Goal: Task Accomplishment & Management: Use online tool/utility

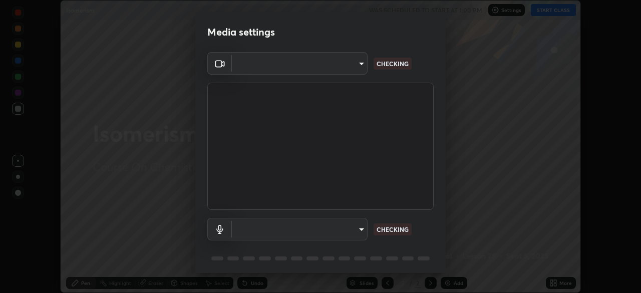
type input "30b38e2068544aa0dbb420bd76fad4d10090c825ecd2ec744dcbb81270b2d089"
click at [362, 232] on body "Erase all Isomerism WAS SCHEDULED TO START AT 1:00 PM Settings START CLASS Sett…" at bounding box center [320, 146] width 641 height 293
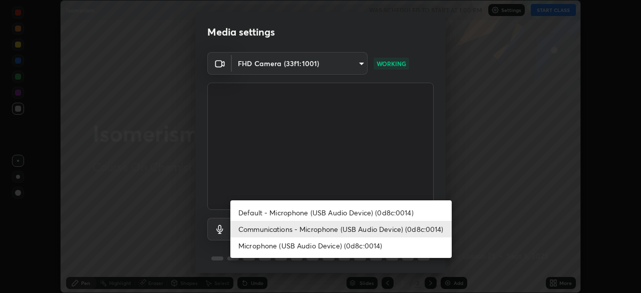
click at [332, 247] on li "Microphone (USB Audio Device) (0d8c:0014)" at bounding box center [340, 245] width 221 height 17
type input "bf0f02bfbd594e97d57fd8f2ce39e996809632589042c721a33fd6fb1867c869"
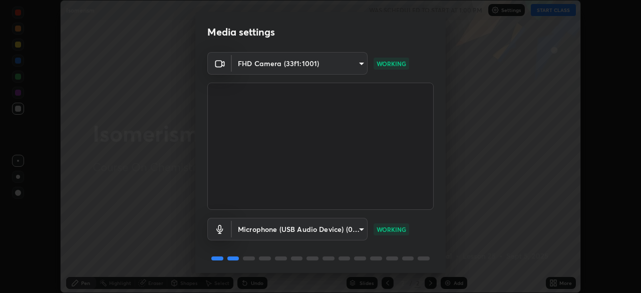
scroll to position [36, 0]
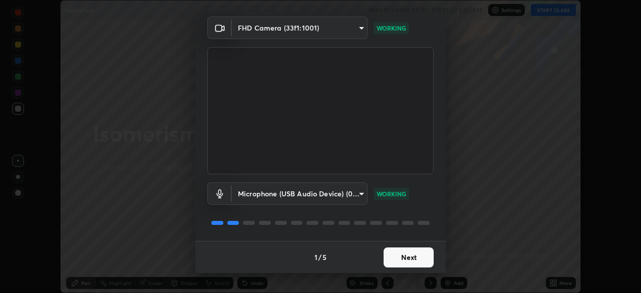
click at [391, 261] on button "Next" at bounding box center [409, 257] width 50 height 20
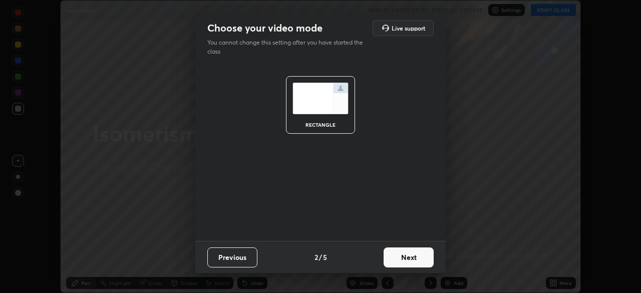
click at [403, 258] on button "Next" at bounding box center [409, 257] width 50 height 20
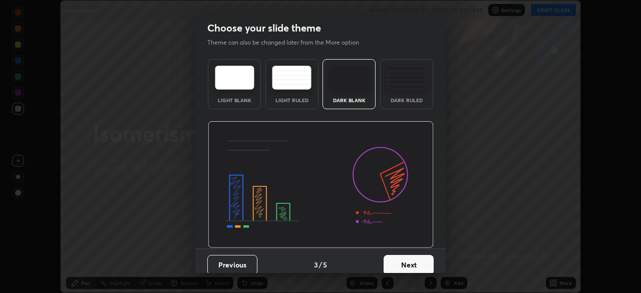
click at [409, 261] on button "Next" at bounding box center [409, 265] width 50 height 20
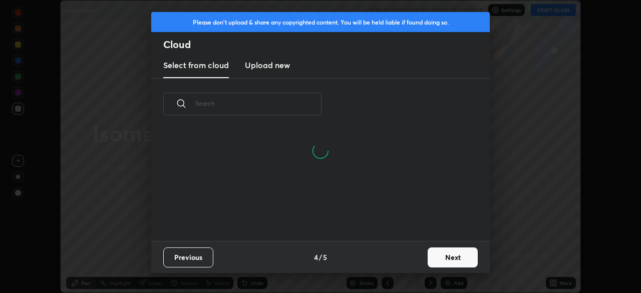
click at [440, 257] on button "Next" at bounding box center [453, 257] width 50 height 20
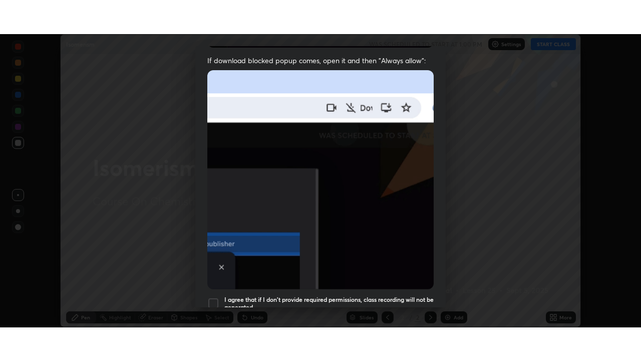
scroll to position [240, 0]
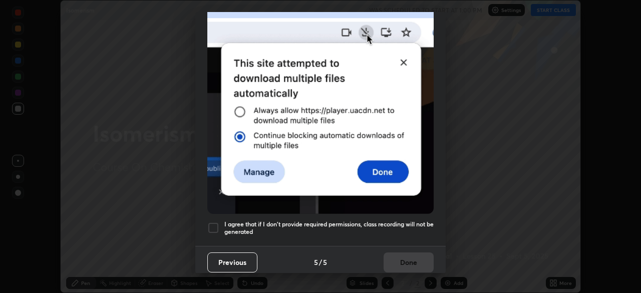
click at [377, 226] on h5 "I agree that if I don't provide required permissions, class recording will not …" at bounding box center [328, 228] width 209 height 16
click at [398, 257] on button "Done" at bounding box center [409, 262] width 50 height 20
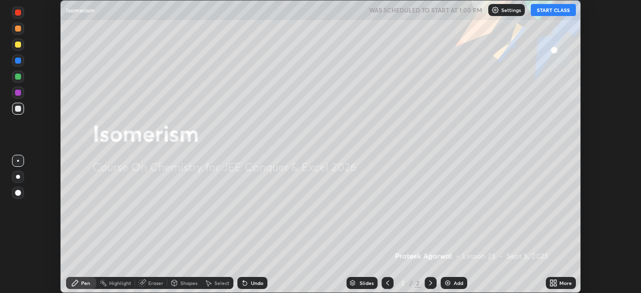
click at [542, 9] on button "START CLASS" at bounding box center [553, 10] width 45 height 12
click at [554, 284] on icon at bounding box center [555, 284] width 3 height 3
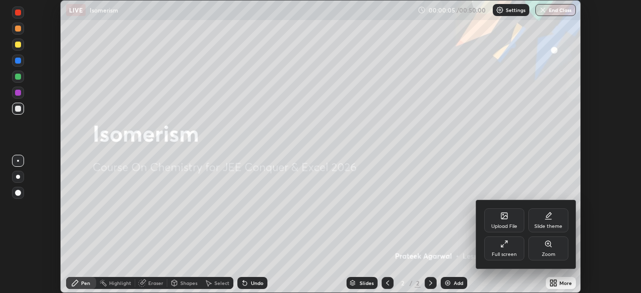
click at [506, 249] on div "Full screen" at bounding box center [504, 248] width 40 height 24
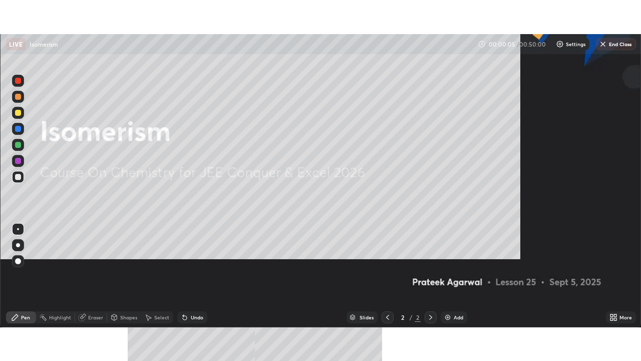
scroll to position [361, 641]
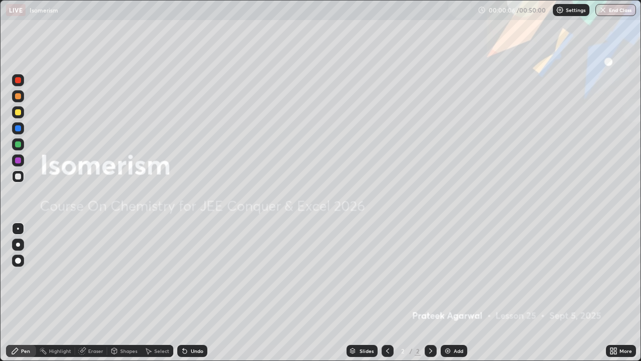
click at [447, 292] on img at bounding box center [448, 351] width 8 height 8
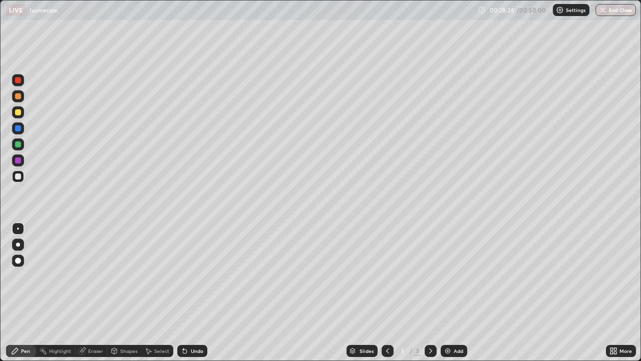
click at [11, 292] on div "Pen" at bounding box center [21, 351] width 30 height 12
click at [23, 292] on div "Pen" at bounding box center [21, 351] width 30 height 12
click at [11, 292] on div "Pen" at bounding box center [21, 351] width 30 height 12
click at [448, 292] on img at bounding box center [448, 351] width 8 height 8
click at [20, 257] on div at bounding box center [18, 260] width 12 height 12
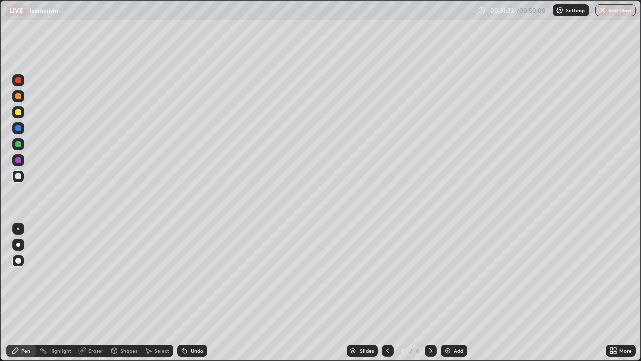
click at [18, 228] on div at bounding box center [18, 228] width 2 height 2
click at [447, 292] on img at bounding box center [448, 351] width 8 height 8
click at [15, 264] on div at bounding box center [18, 260] width 12 height 12
click at [26, 292] on div "Pen" at bounding box center [25, 350] width 9 height 5
click at [22, 222] on div at bounding box center [18, 228] width 12 height 16
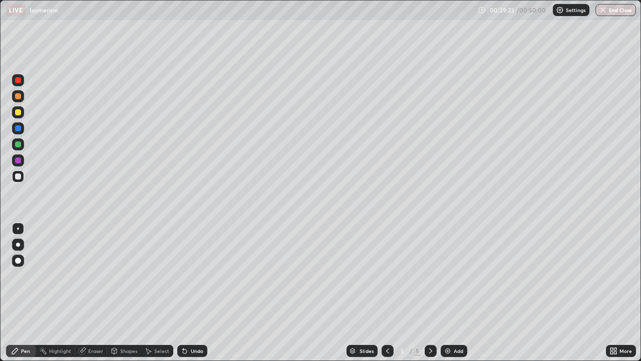
click at [456, 292] on div "Add" at bounding box center [459, 350] width 10 height 5
click at [114, 292] on icon at bounding box center [115, 351] width 6 height 6
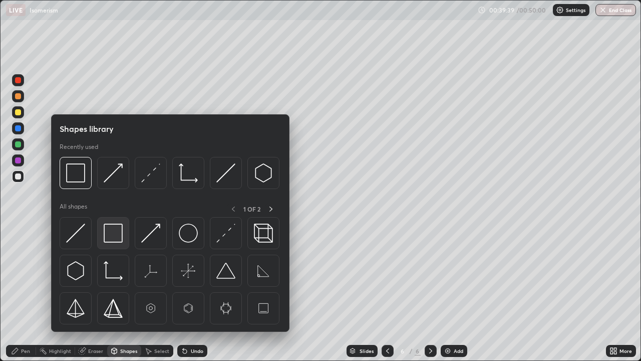
click at [110, 233] on img at bounding box center [113, 232] width 19 height 19
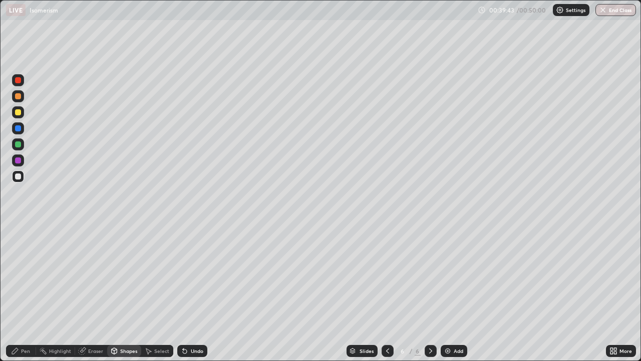
click at [17, 292] on icon at bounding box center [15, 351] width 8 height 8
click at [194, 292] on div "Undo" at bounding box center [197, 350] width 13 height 5
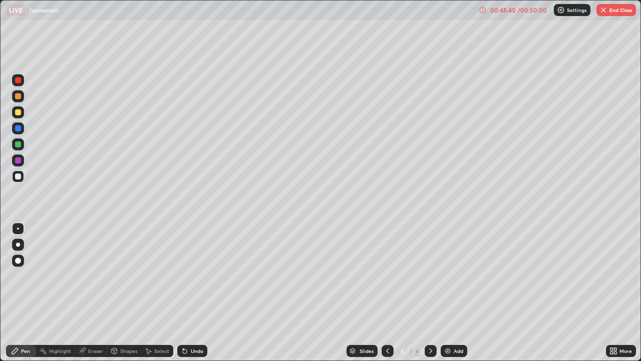
click at [608, 12] on button "End Class" at bounding box center [616, 10] width 40 height 12
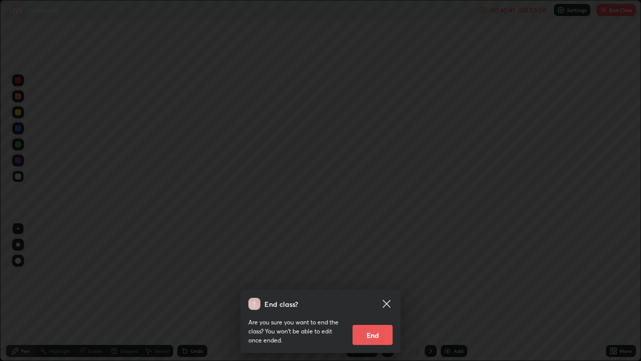
click at [383, 292] on button "End" at bounding box center [373, 334] width 40 height 20
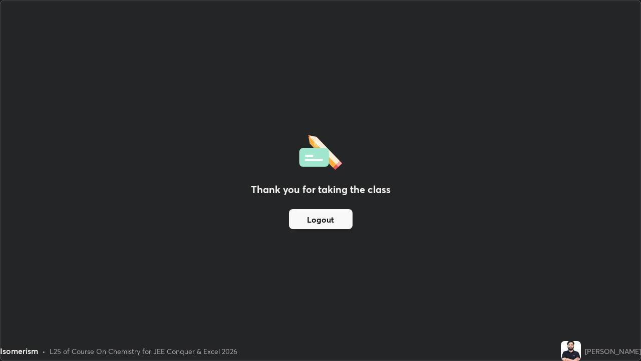
click at [323, 216] on button "Logout" at bounding box center [321, 219] width 64 height 20
